Goal: Transaction & Acquisition: Purchase product/service

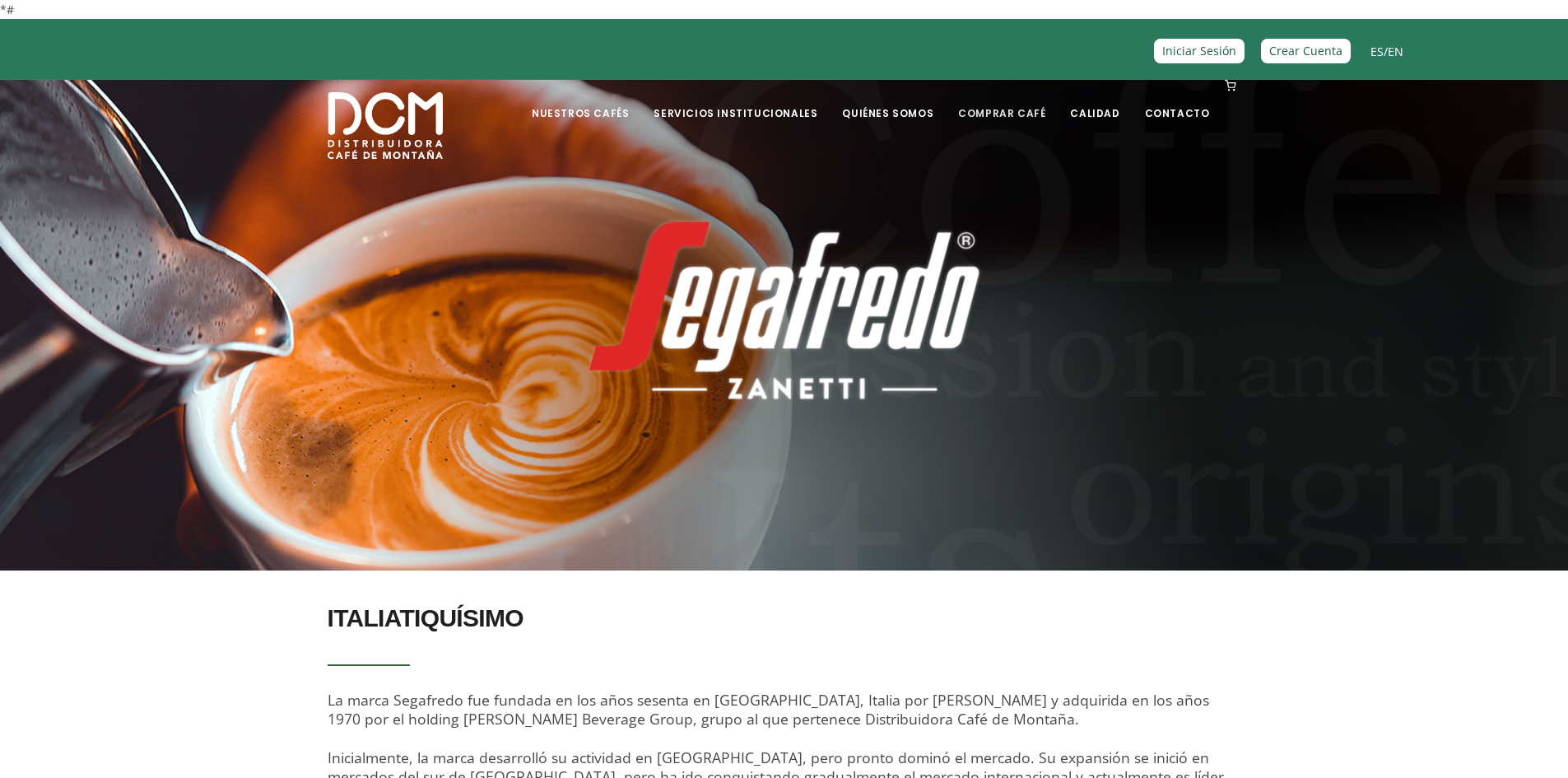
click at [1008, 113] on link "Comprar Café" at bounding box center [1002, 101] width 107 height 38
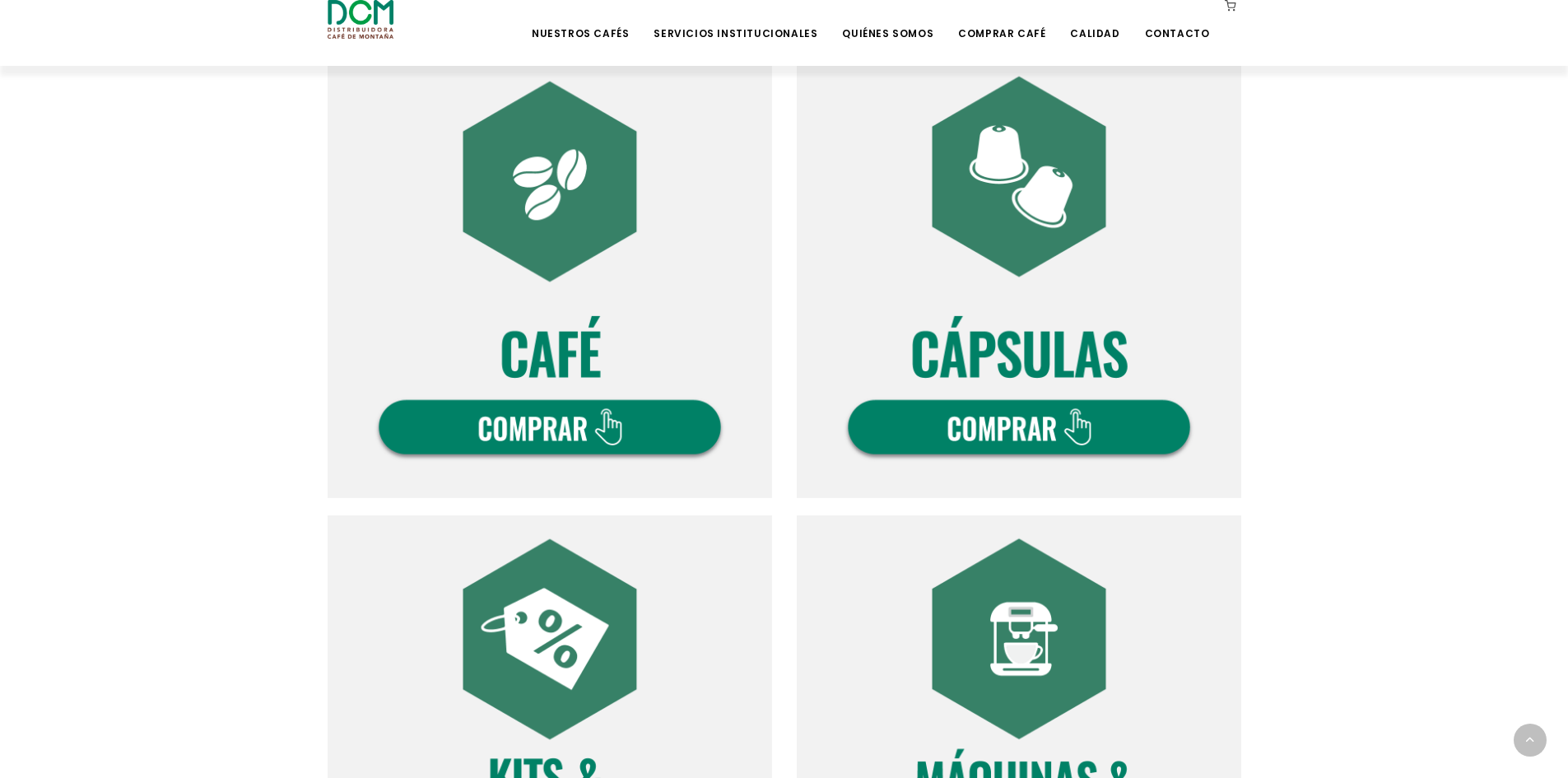
scroll to position [576, 0]
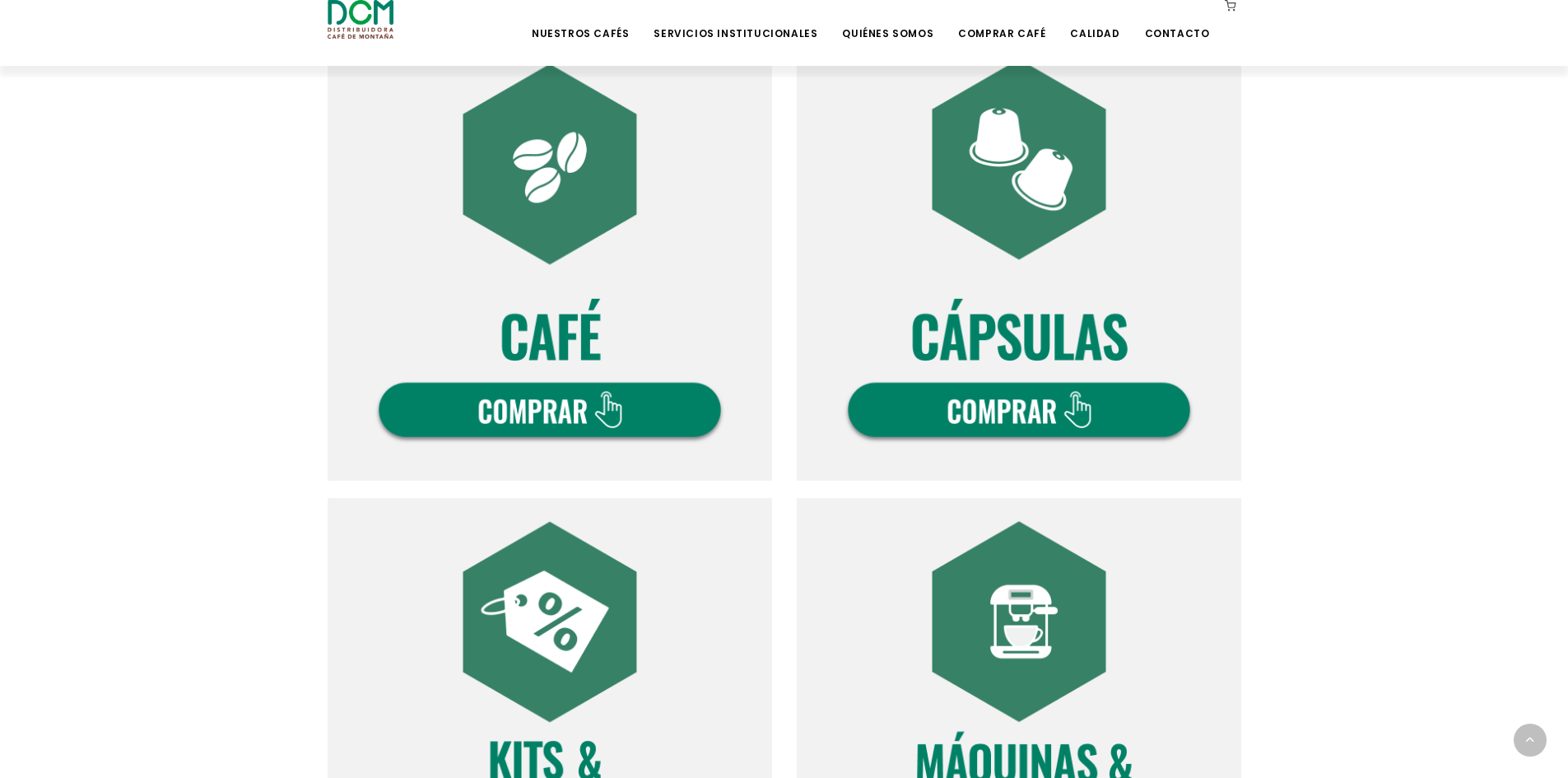
click at [559, 416] on img at bounding box center [550, 259] width 445 height 445
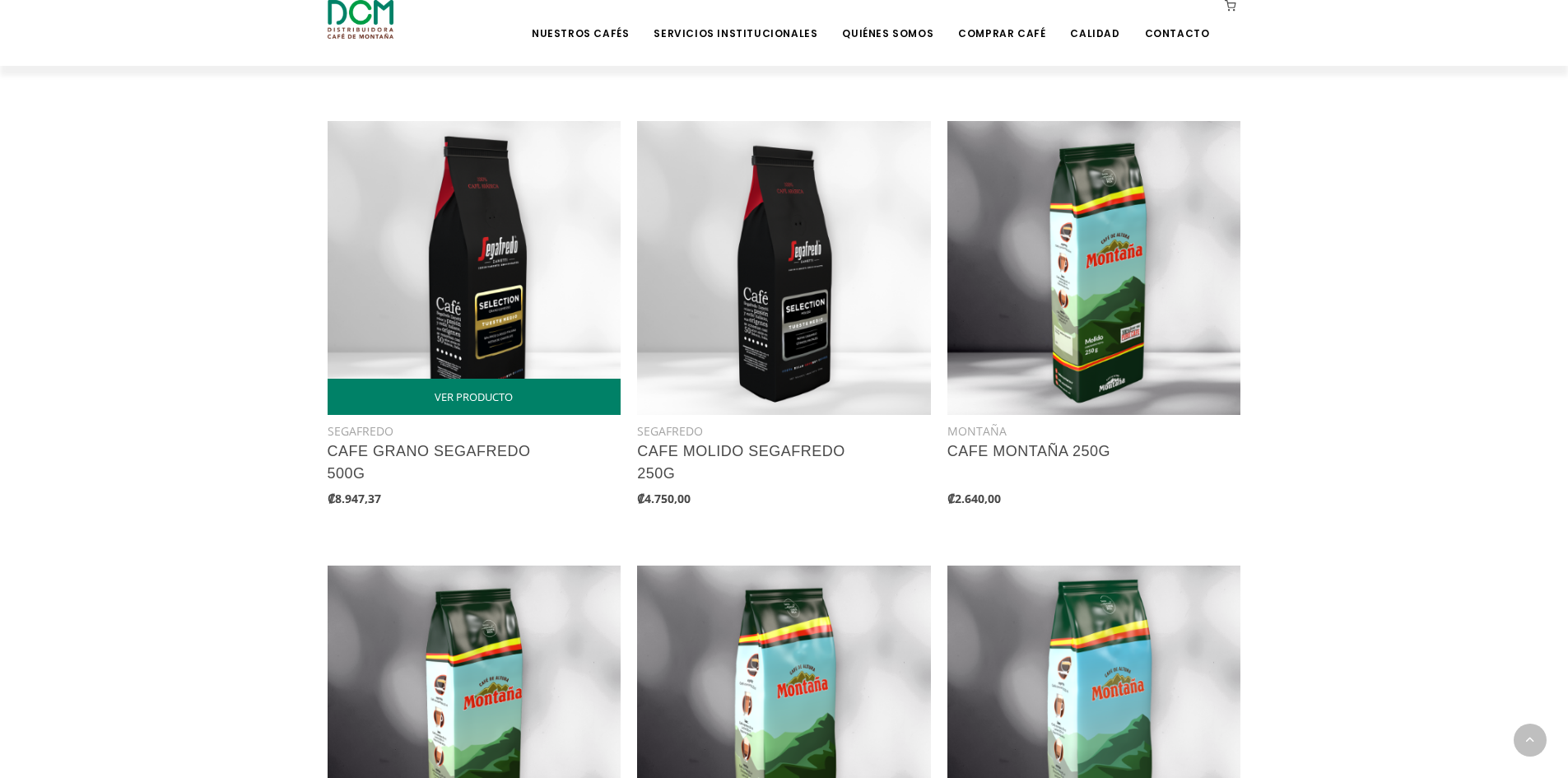
scroll to position [741, 0]
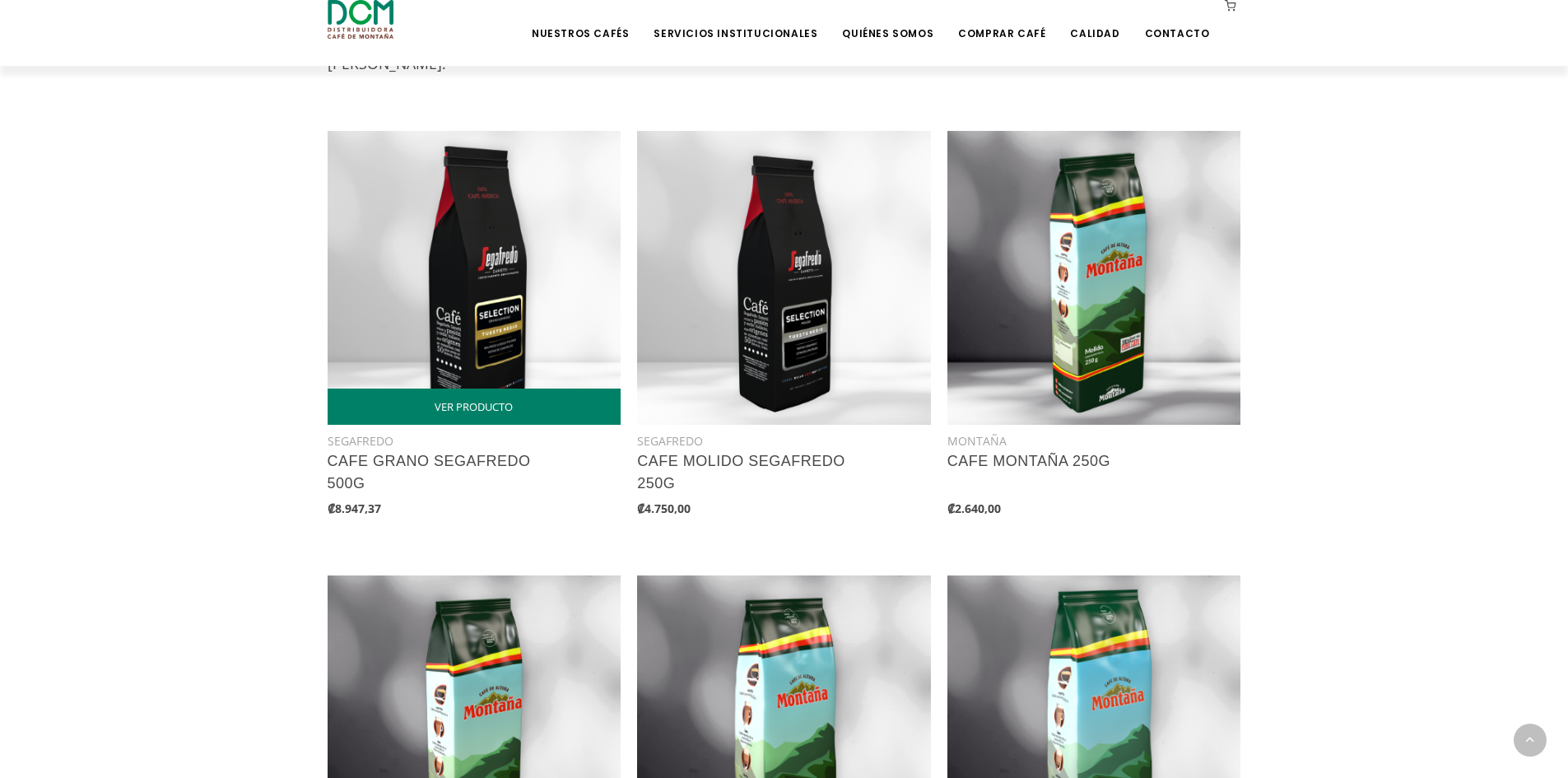
click at [481, 372] on img at bounding box center [474, 278] width 294 height 294
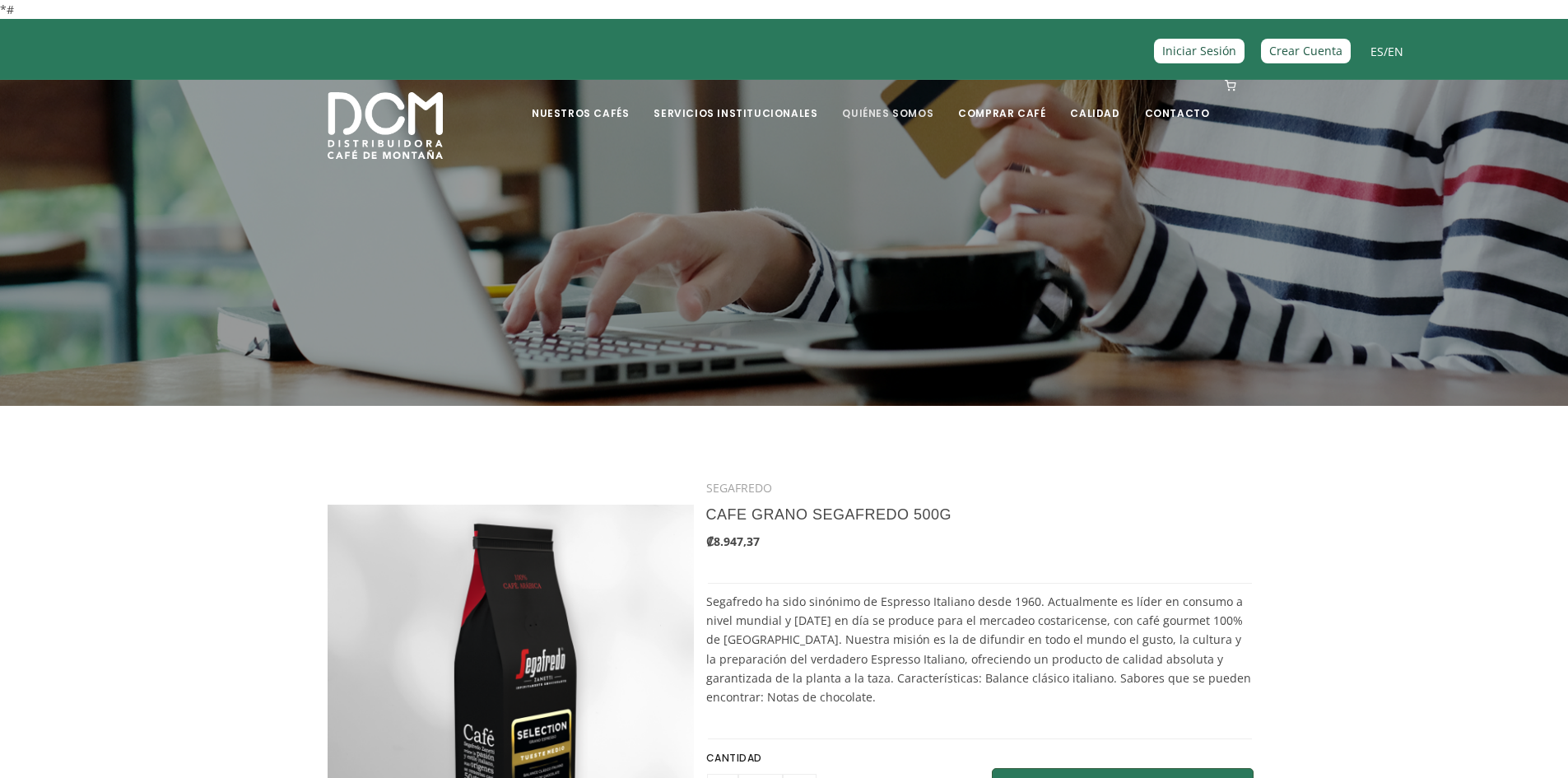
click at [919, 111] on link "Quiénes Somos" at bounding box center [887, 101] width 111 height 38
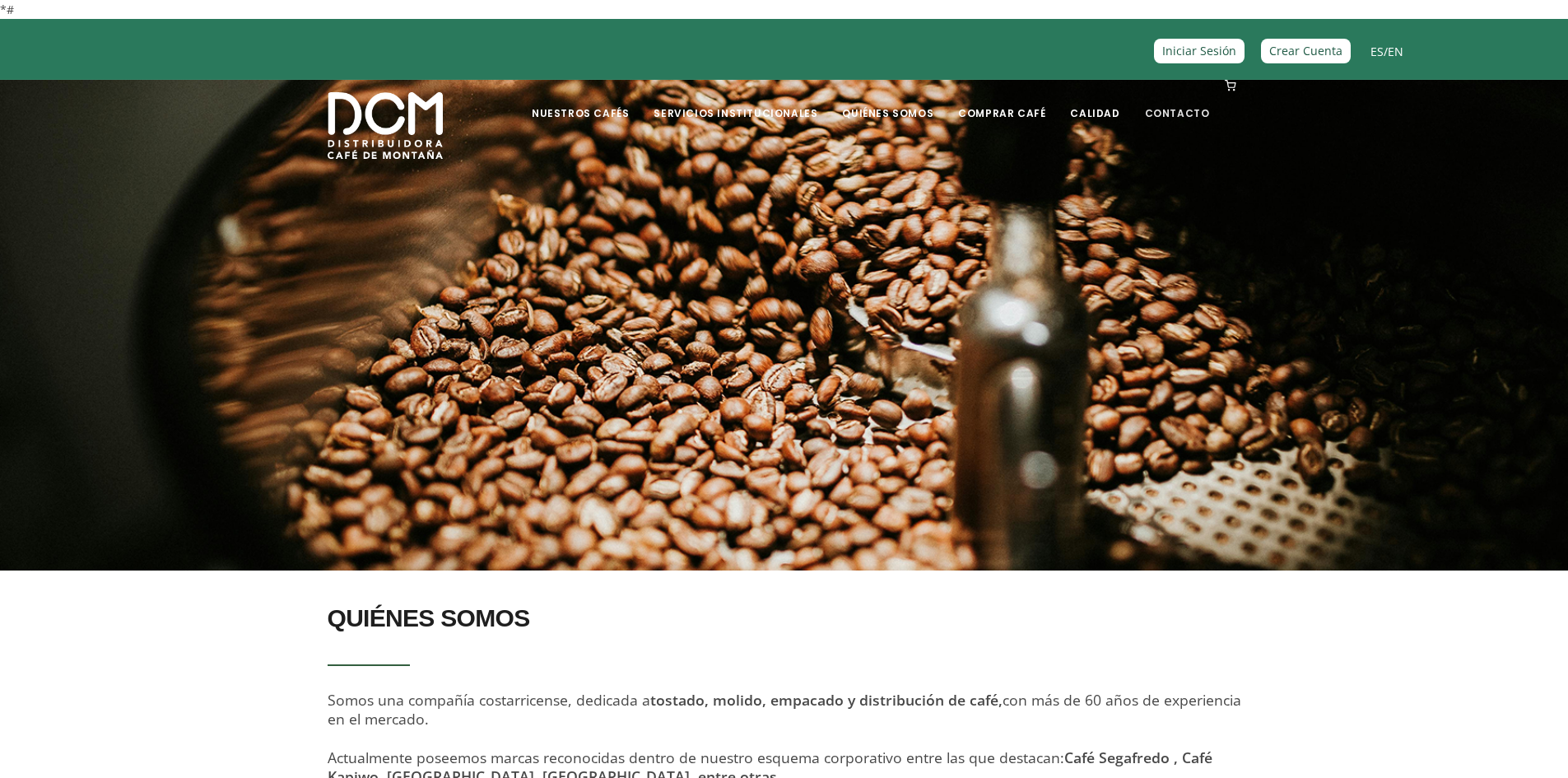
click at [1170, 107] on link "Contacto" at bounding box center [1177, 101] width 85 height 38
